Goal: Task Accomplishment & Management: Complete application form

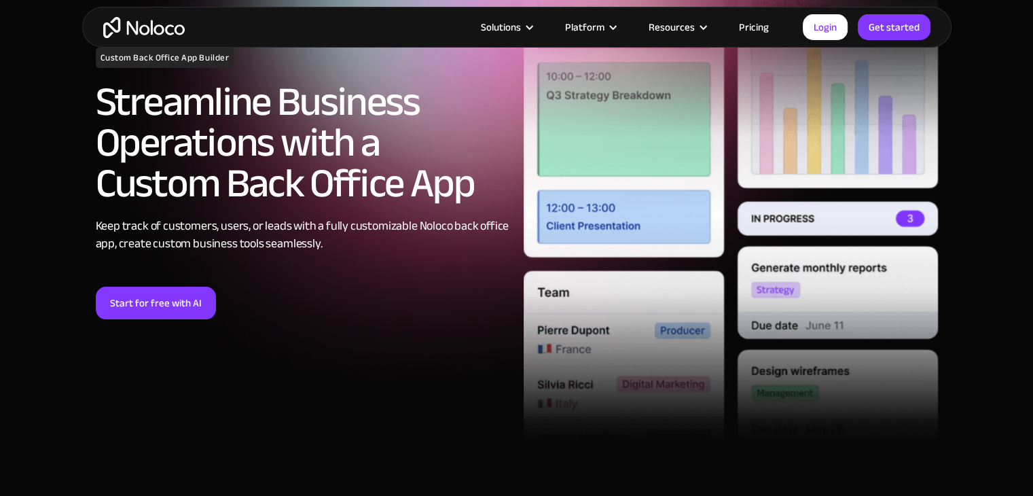
scroll to position [152, 0]
click at [154, 308] on link "Start for free with AI" at bounding box center [156, 303] width 120 height 33
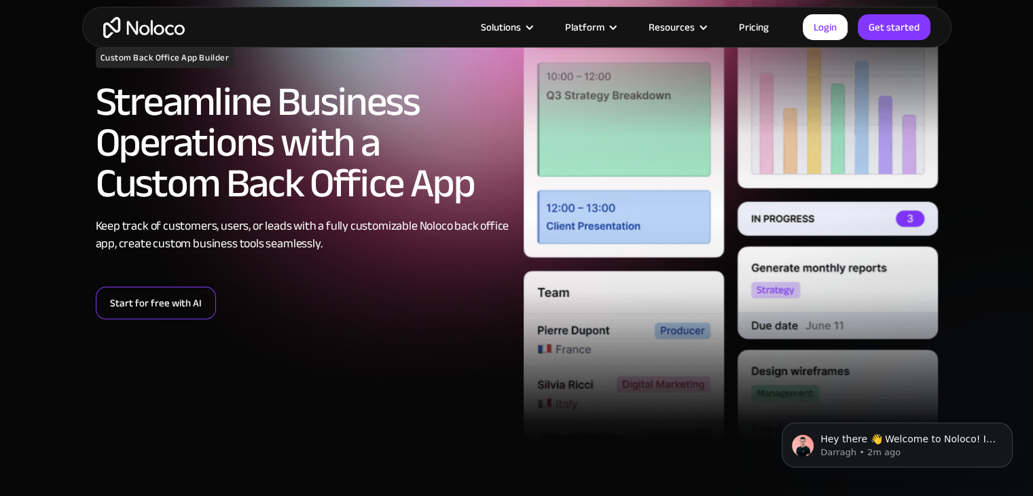
scroll to position [0, 0]
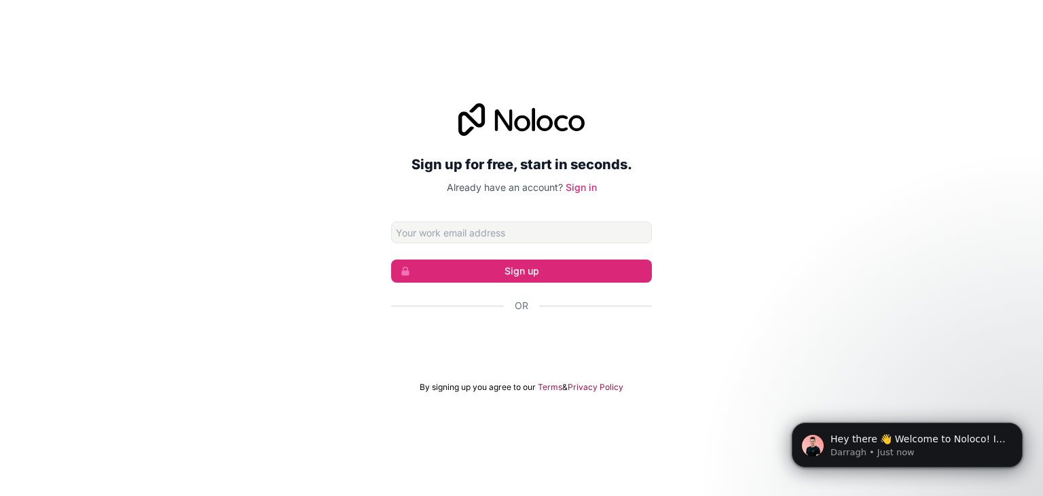
click at [232, 376] on div "Sign up for free, start in seconds. Already have an account? Sign in Sign up Or…" at bounding box center [521, 247] width 1043 height 327
click at [450, 235] on input "Email address" at bounding box center [521, 232] width 261 height 22
type input "niladriaiml12@gmail.com"
click at [504, 270] on button "Sign up" at bounding box center [521, 270] width 261 height 23
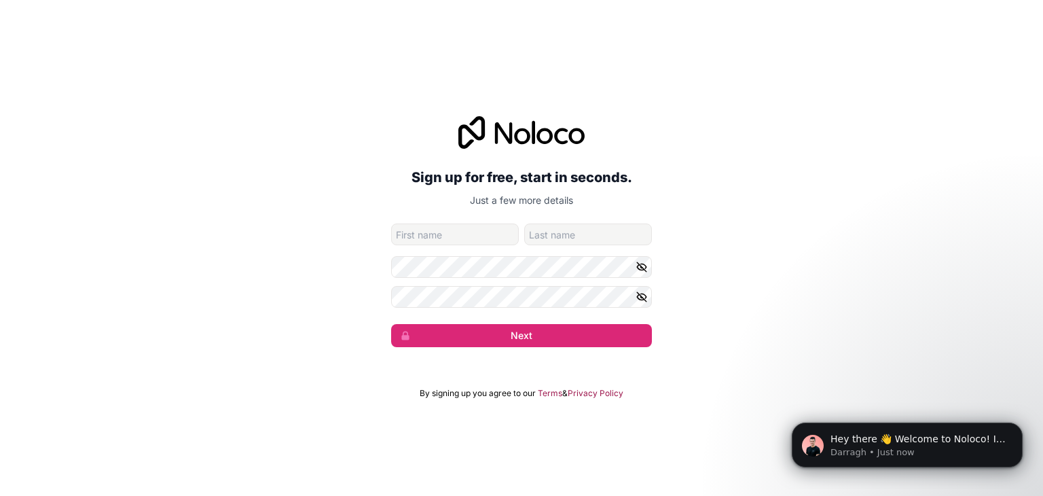
click at [440, 231] on input "given-name" at bounding box center [455, 234] width 128 height 22
type input "n"
click at [440, 231] on input "n" at bounding box center [455, 234] width 128 height 22
type input "Niladri"
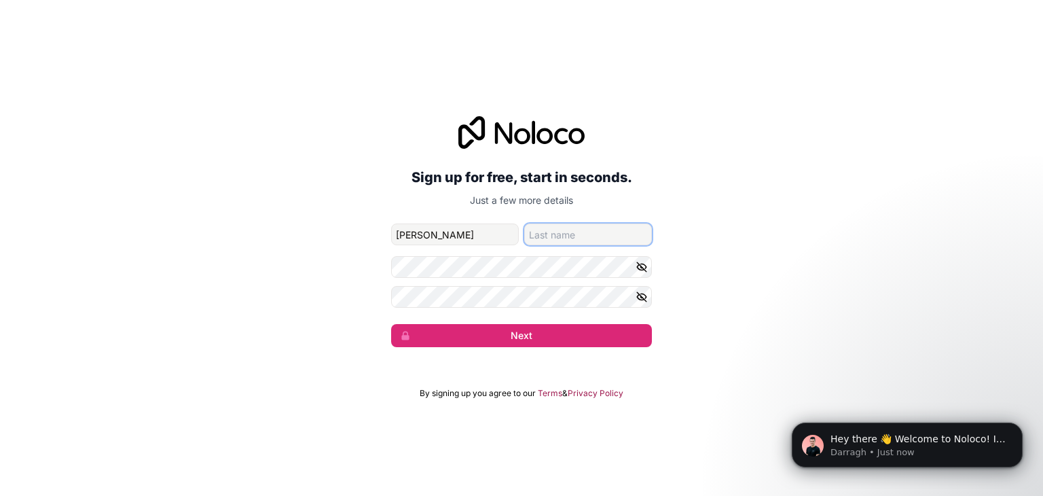
click at [549, 235] on input "family-name" at bounding box center [588, 234] width 128 height 22
type input "Saha"
click at [645, 297] on icon "button" at bounding box center [642, 296] width 10 height 6
click at [644, 261] on icon "button" at bounding box center [642, 267] width 12 height 12
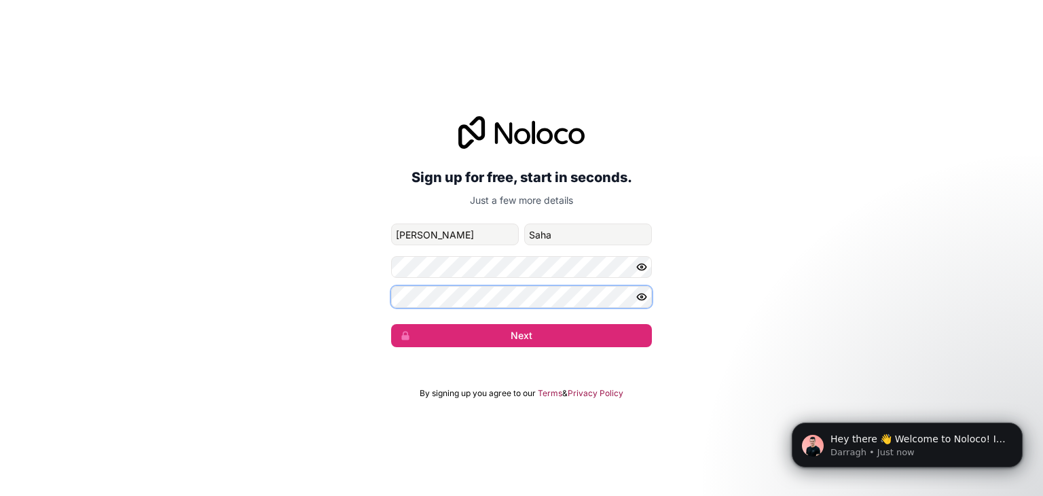
click at [387, 290] on div "Sign up for free, start in seconds. Just a few more details niladriaiml12@gmail…" at bounding box center [521, 231] width 1043 height 269
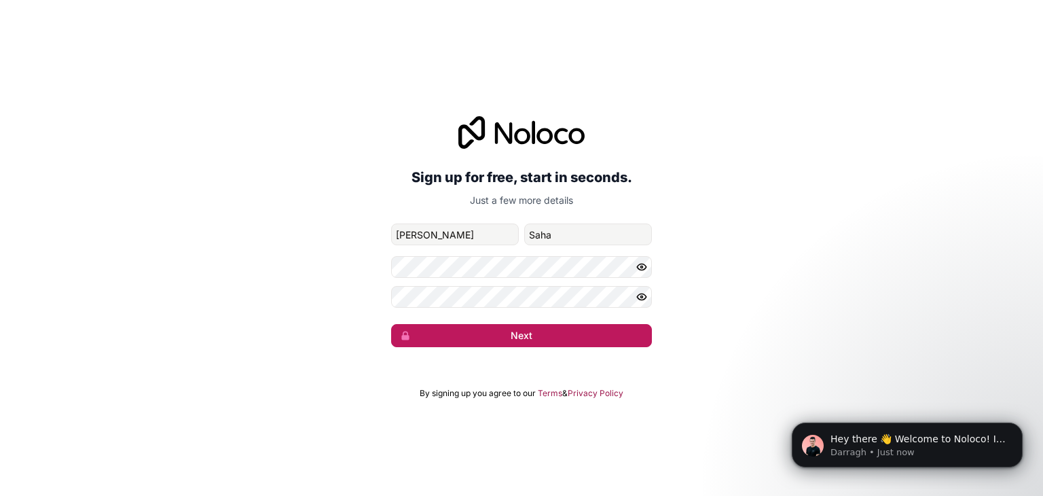
click at [531, 333] on button "Next" at bounding box center [521, 335] width 261 height 23
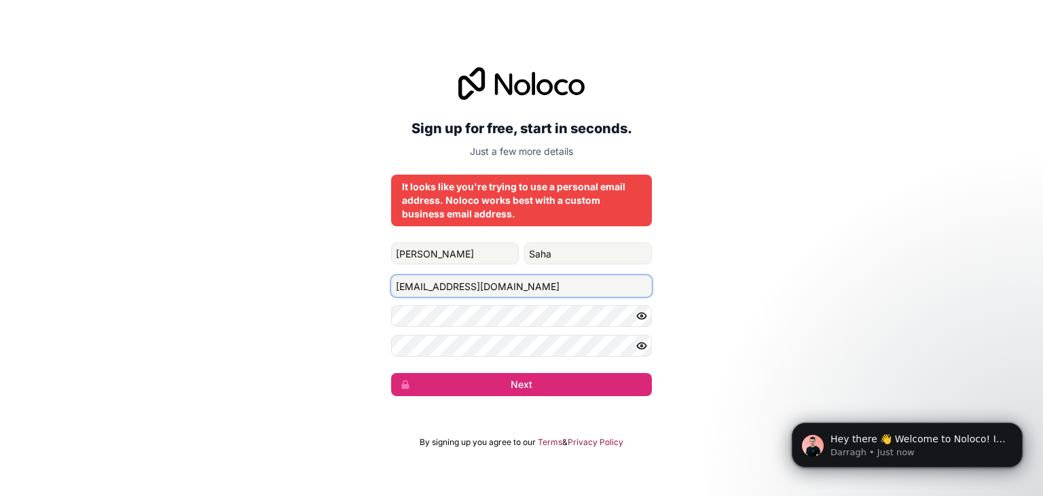
click at [517, 289] on input "niladriaiml12@gmail.com" at bounding box center [521, 286] width 261 height 22
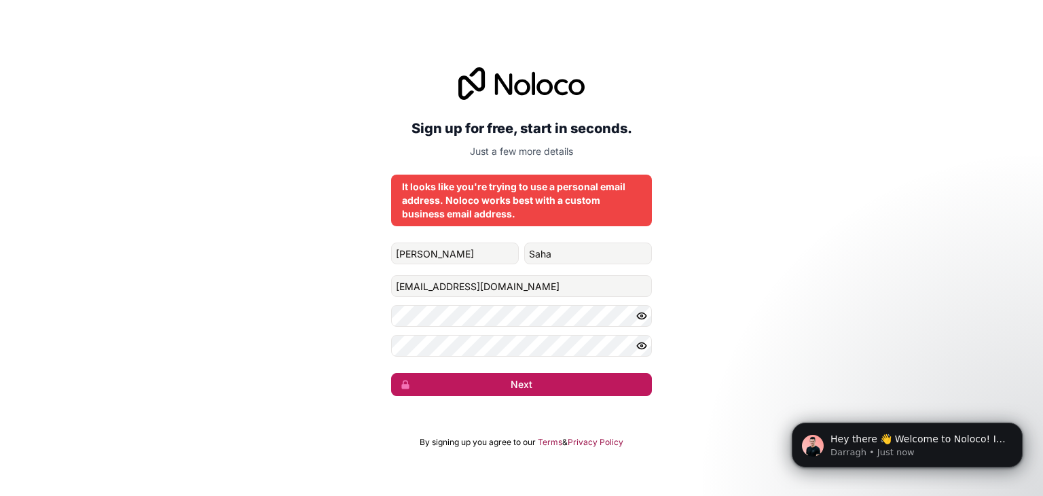
click at [536, 378] on button "Next" at bounding box center [521, 384] width 261 height 23
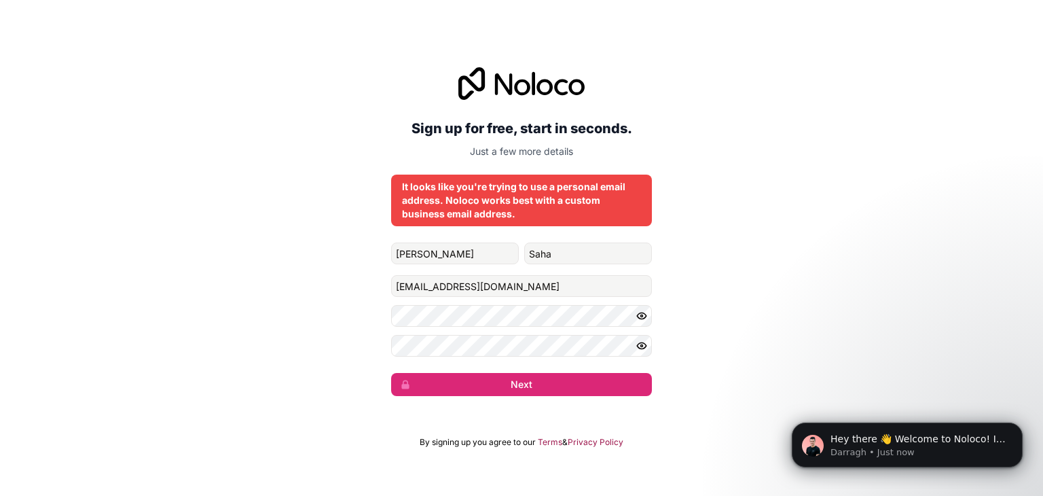
click at [456, 196] on div "It looks like you're trying to use a personal email address. Noloco works best …" at bounding box center [521, 200] width 239 height 41
click at [520, 291] on input "niladriaiml12@gmail.com" at bounding box center [521, 286] width 261 height 22
type input "n"
click at [475, 295] on input "Email address" at bounding box center [521, 286] width 261 height 22
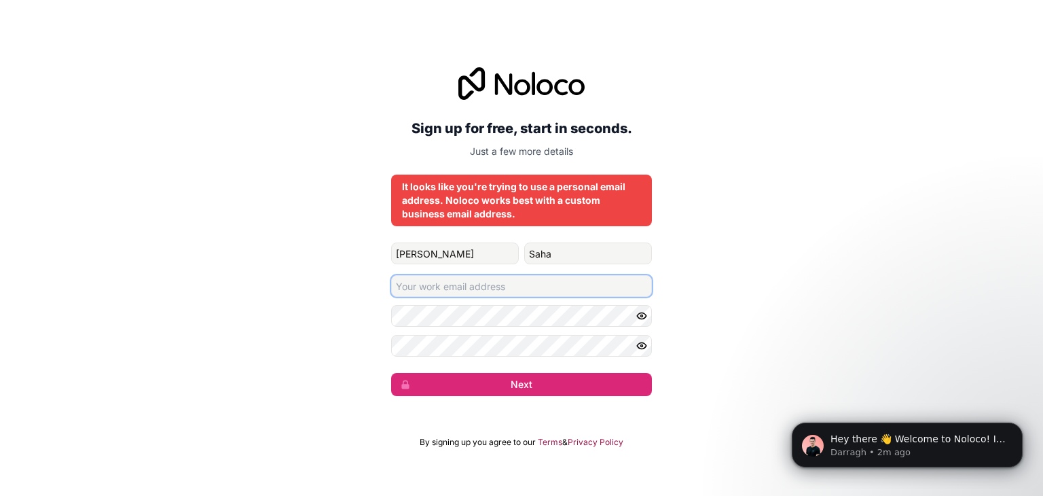
paste input "info.gnit@jisgroup.org"
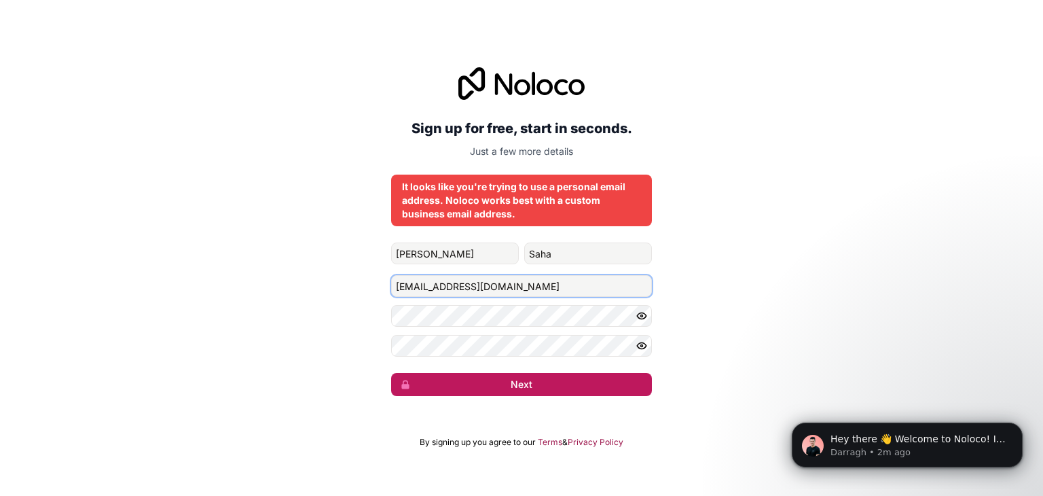
type input "info.gnit@jisgroup.org"
click at [518, 388] on button "Next" at bounding box center [521, 384] width 261 height 23
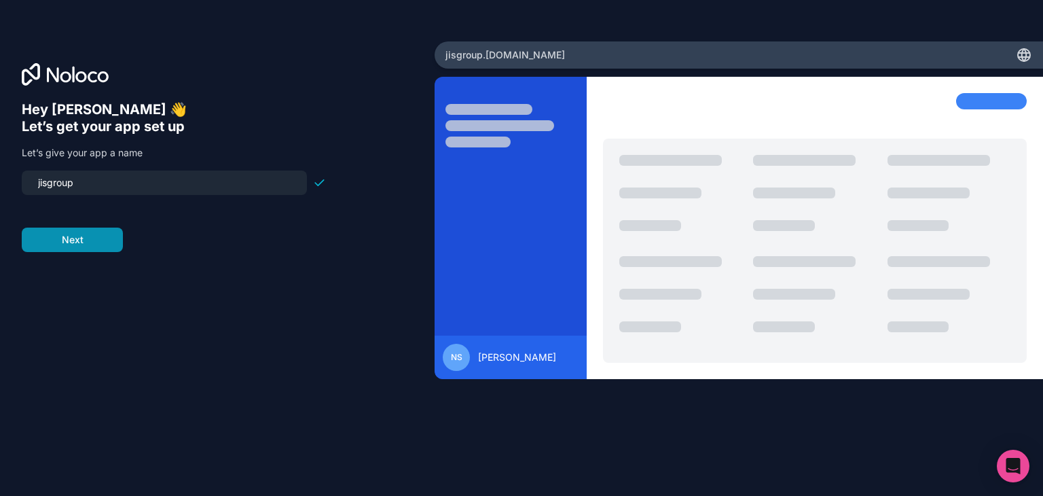
click at [79, 243] on button "Next" at bounding box center [72, 239] width 101 height 24
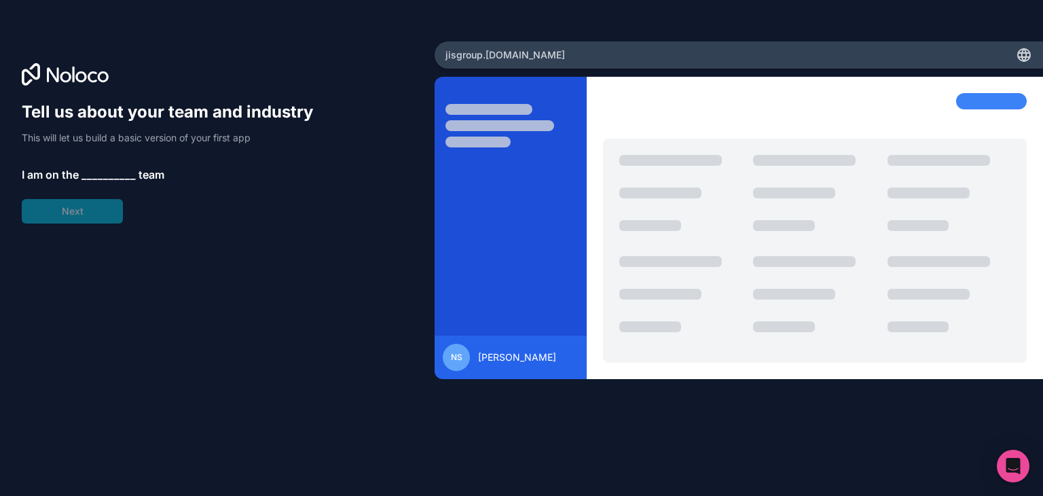
click at [103, 169] on span "__________" at bounding box center [108, 174] width 54 height 16
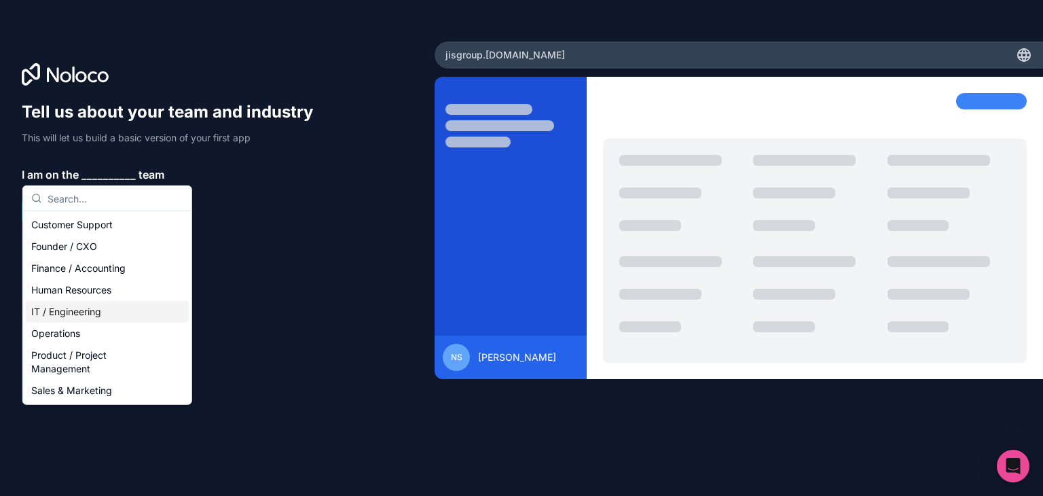
click at [101, 301] on div "IT / Engineering" at bounding box center [107, 312] width 163 height 22
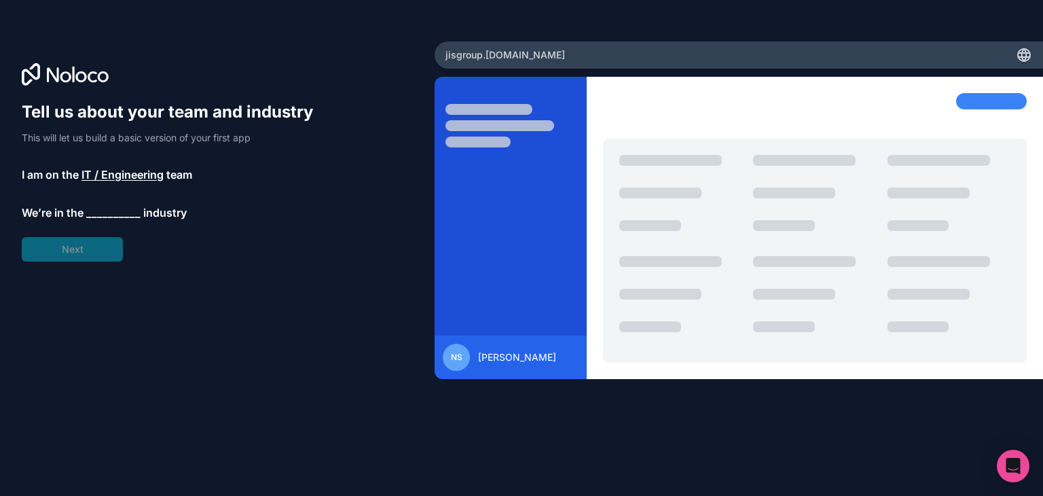
click at [119, 210] on span "__________" at bounding box center [113, 212] width 54 height 16
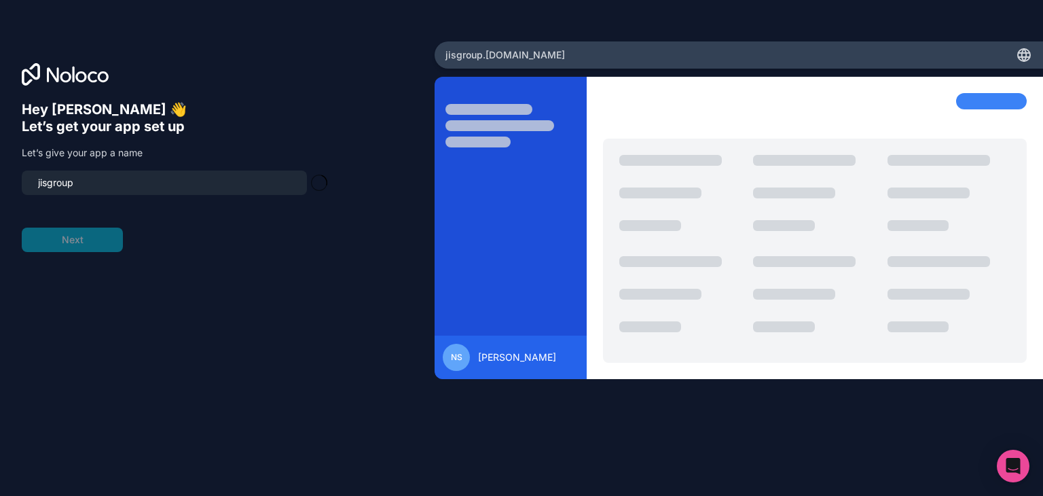
type input "jisgroup-app"
click at [264, 299] on div "Hey Niladri 👋 Let’s get your app set up Let’s give your app a name jisgroup-app…" at bounding box center [217, 266] width 391 height 331
click at [98, 249] on button "Next" at bounding box center [72, 239] width 101 height 24
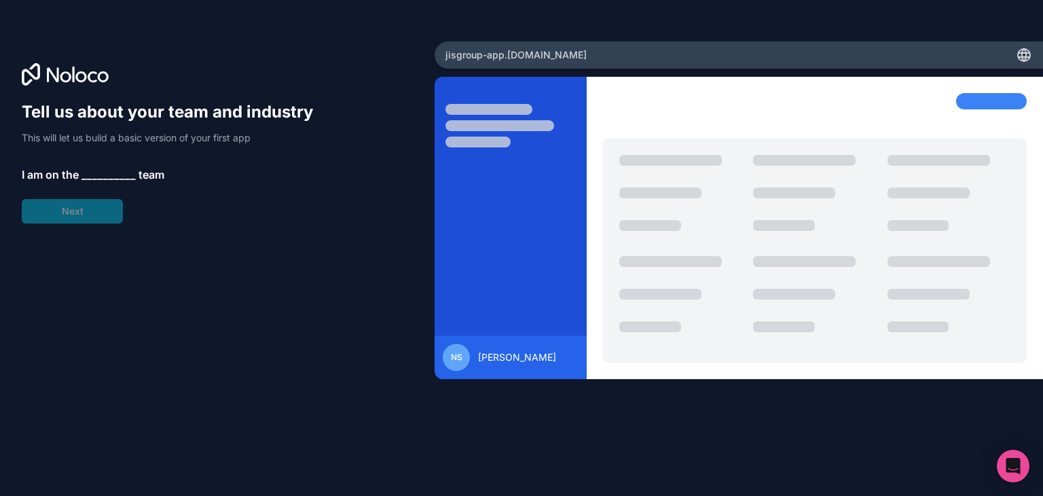
click at [95, 169] on span "__________" at bounding box center [108, 174] width 54 height 16
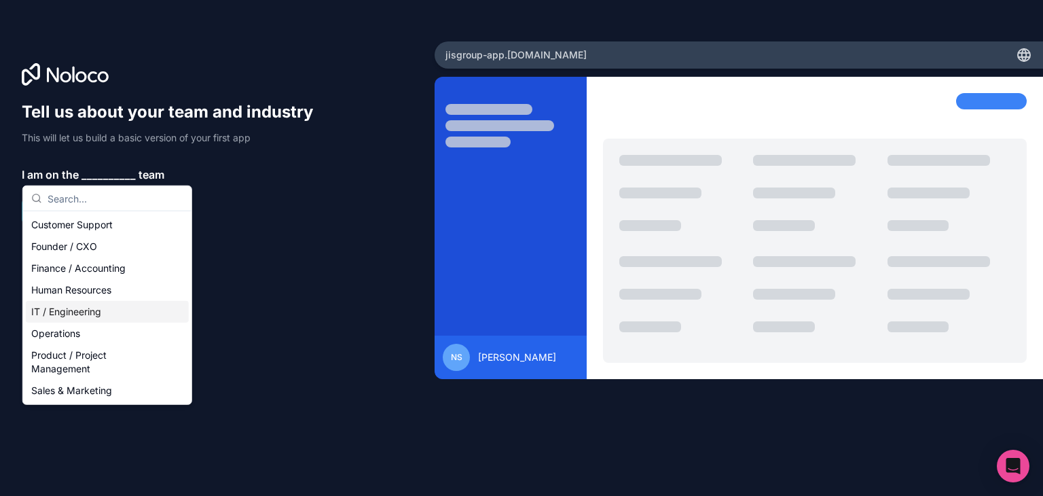
click at [77, 310] on div "IT / Engineering" at bounding box center [107, 312] width 163 height 22
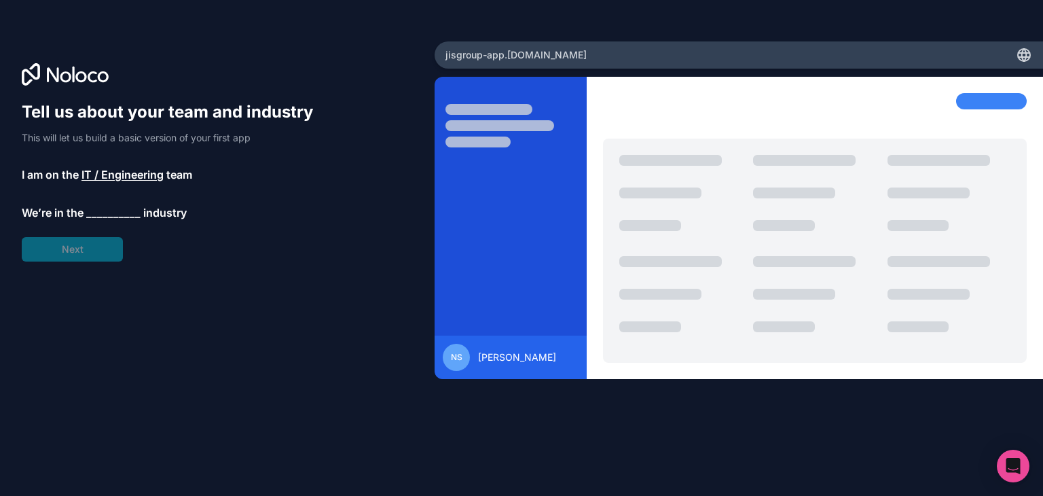
click at [113, 210] on span "__________" at bounding box center [113, 212] width 54 height 16
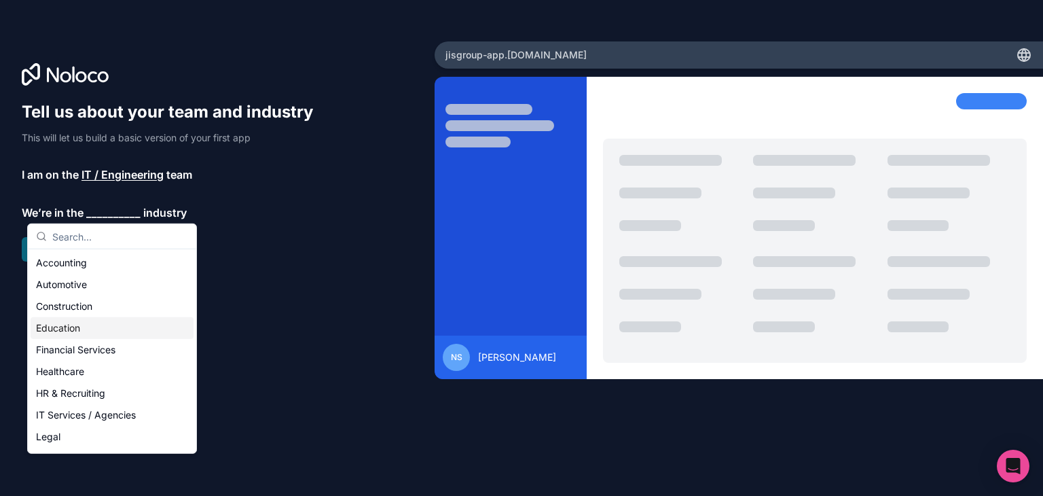
click at [90, 332] on div "Education" at bounding box center [112, 328] width 163 height 22
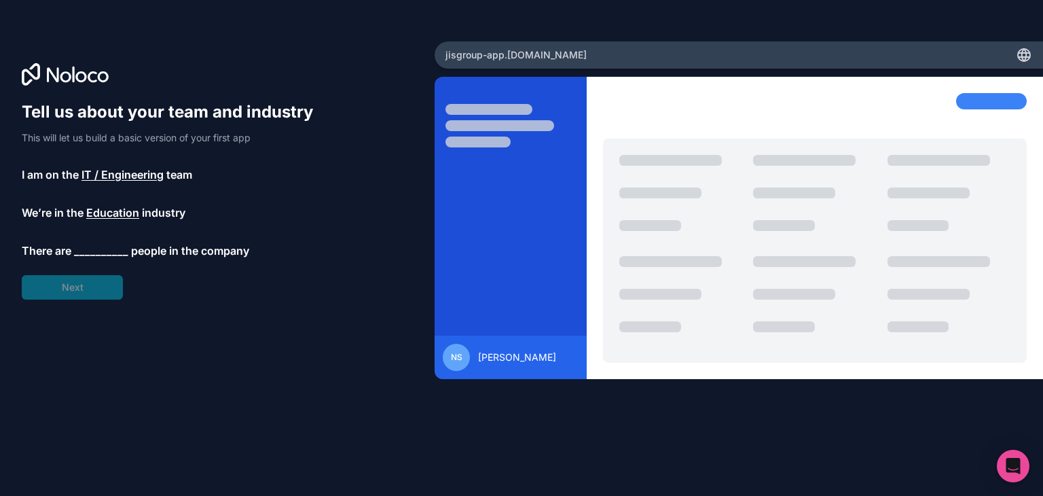
click at [97, 251] on span "__________" at bounding box center [101, 250] width 54 height 16
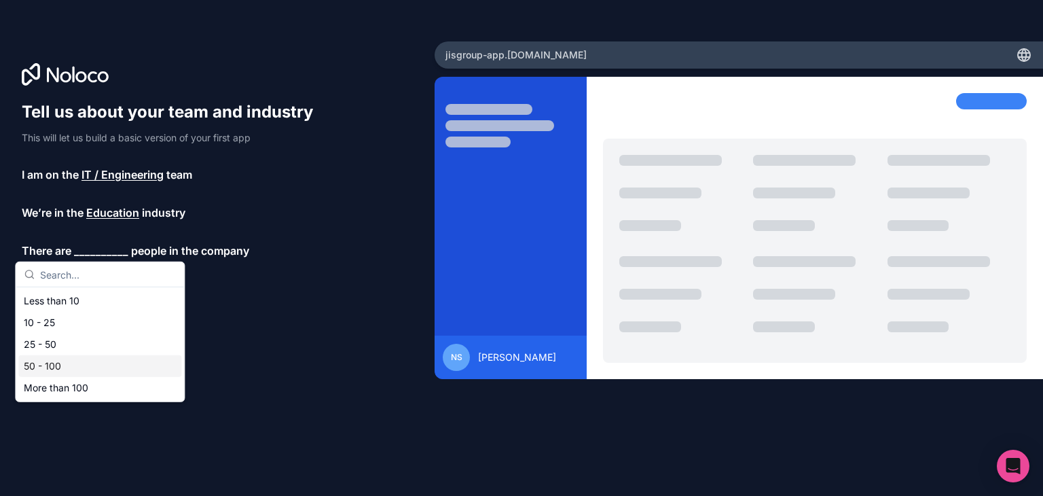
click at [78, 367] on div "50 - 100" at bounding box center [99, 366] width 163 height 22
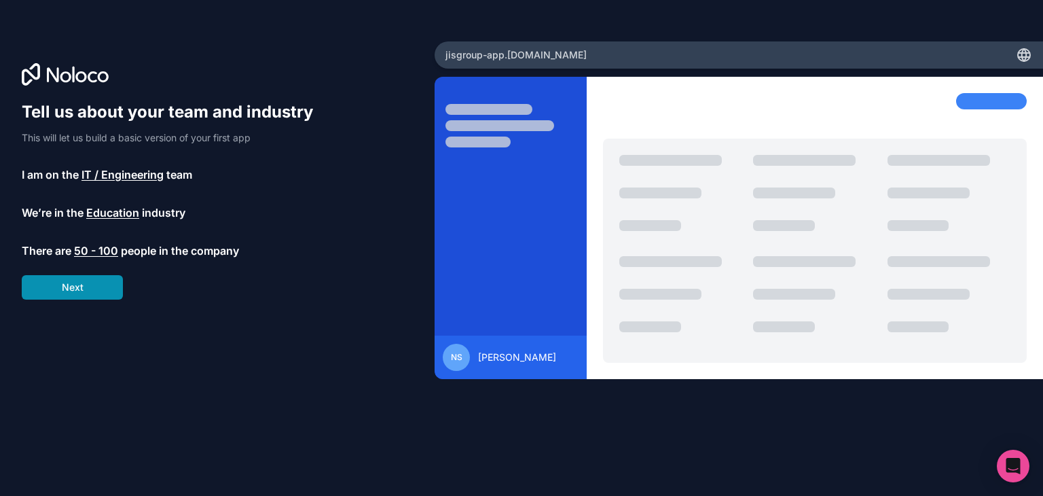
click at [98, 284] on button "Next" at bounding box center [72, 287] width 101 height 24
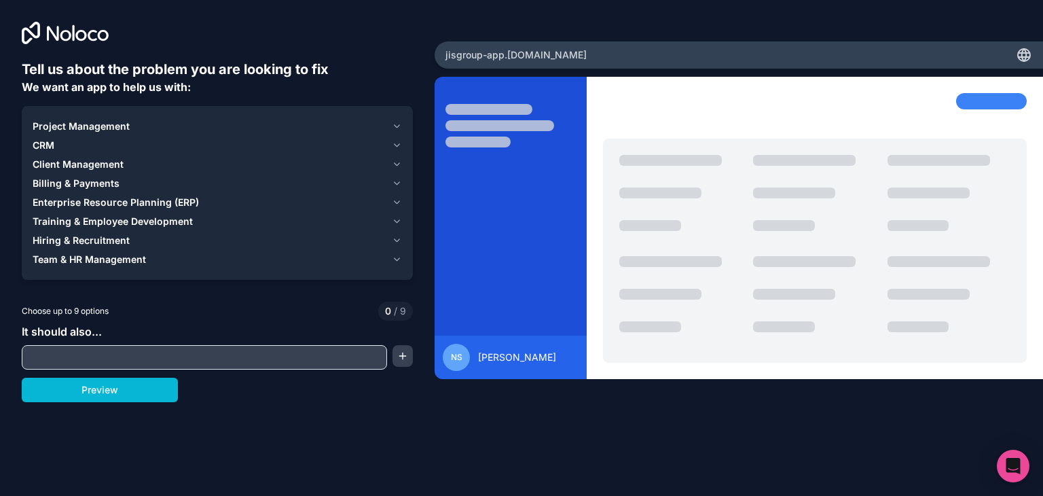
click at [452, 365] on div "NS" at bounding box center [456, 357] width 27 height 27
click at [501, 351] on span "Niladri Saha" at bounding box center [517, 357] width 78 height 14
click at [1027, 50] on icon at bounding box center [1024, 55] width 12 height 12
